Goal: Browse casually: Explore the website without a specific task or goal

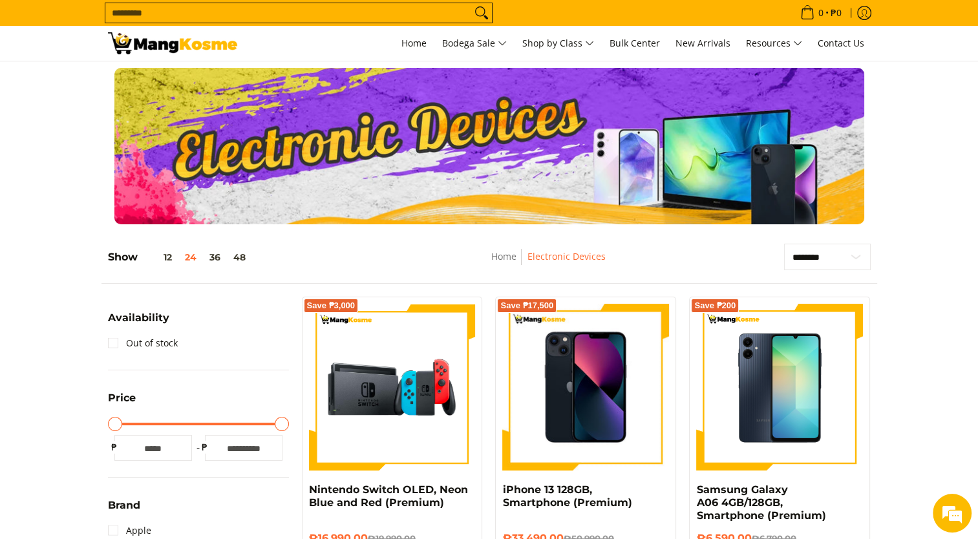
click at [138, 31] on link at bounding box center [172, 43] width 129 height 35
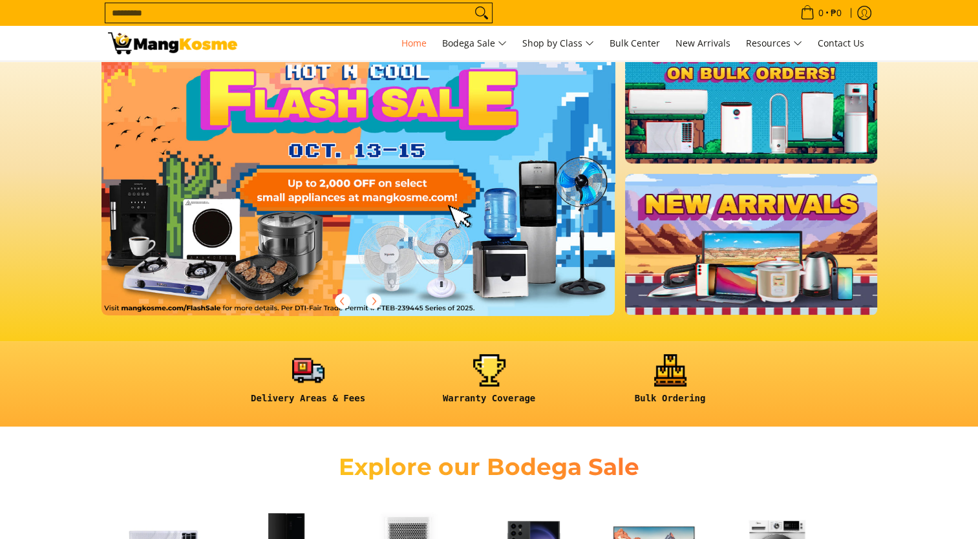
scroll to position [65, 0]
click at [325, 185] on link at bounding box center [379, 180] width 555 height 314
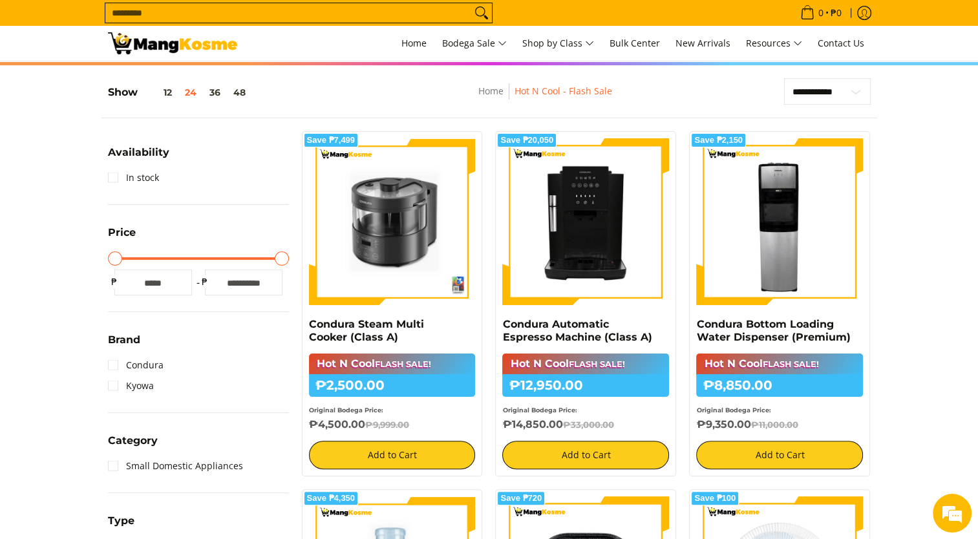
scroll to position [388, 0]
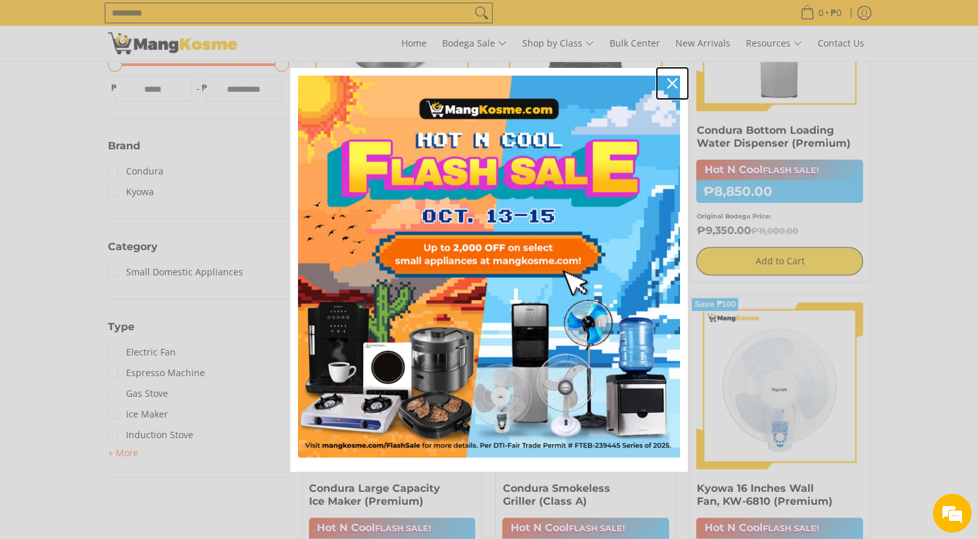
click at [669, 85] on icon "close icon" at bounding box center [672, 83] width 10 height 10
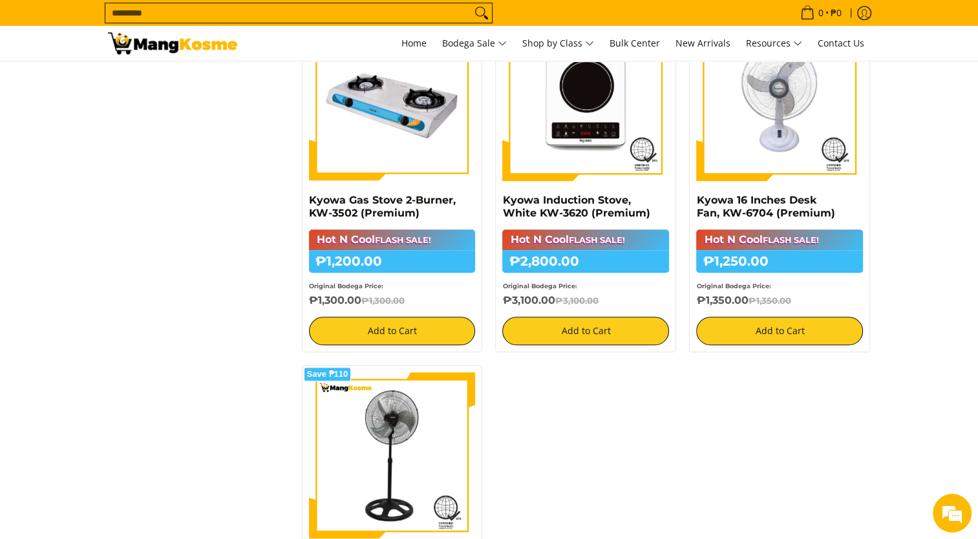
scroll to position [711, 0]
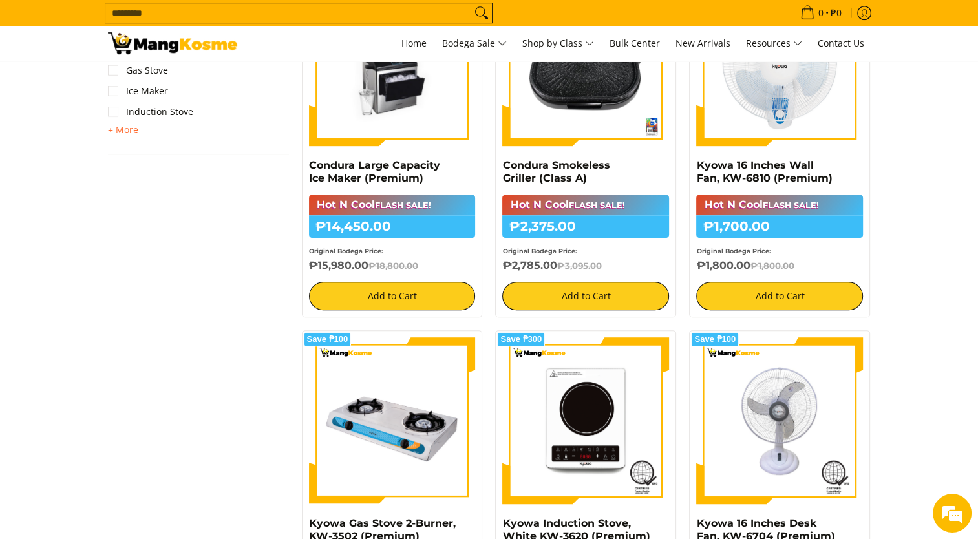
click at [238, 341] on div "**********" at bounding box center [490, 310] width 776 height 1499
